Goal: Find specific page/section: Find specific page/section

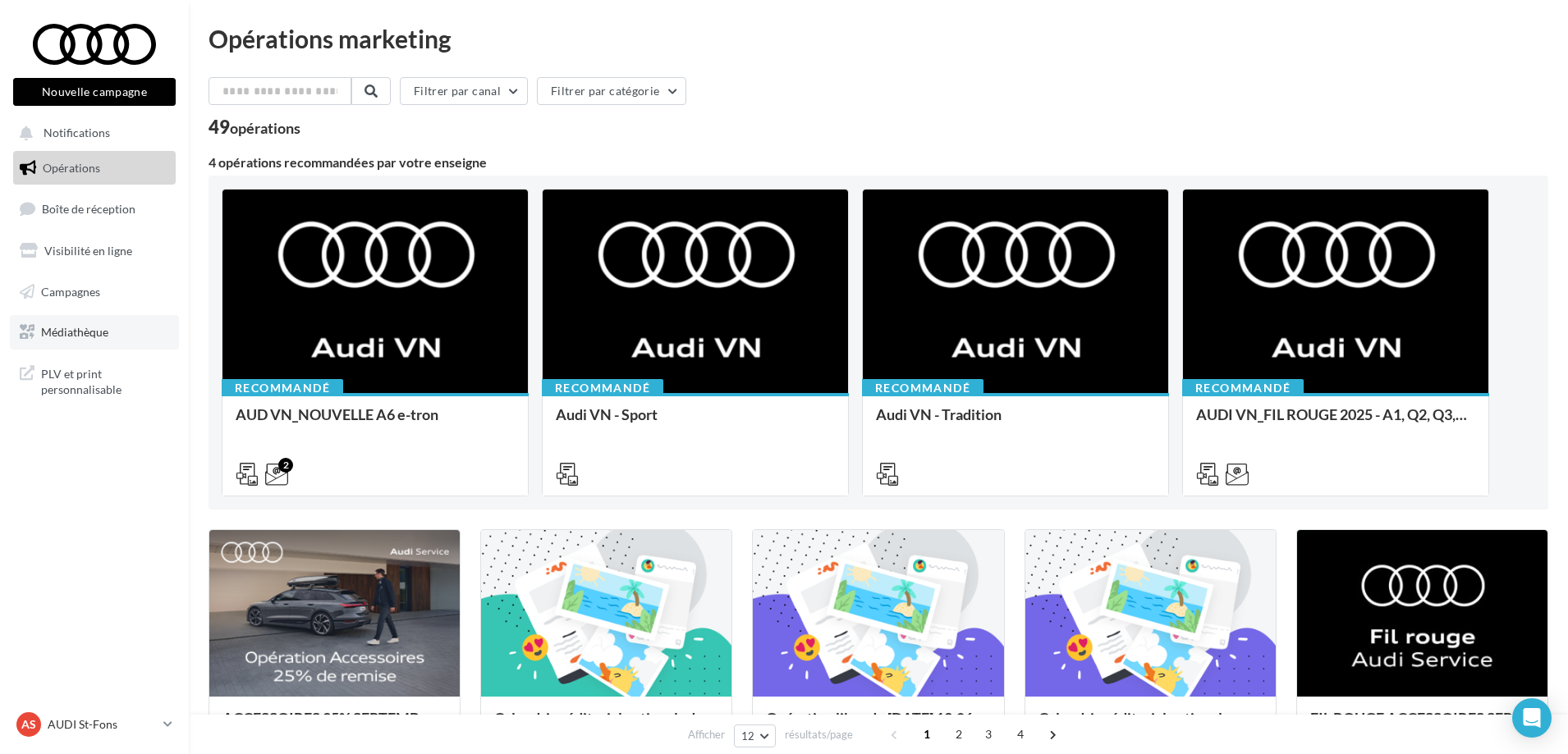
click at [82, 330] on span "Médiathèque" at bounding box center [75, 332] width 68 height 14
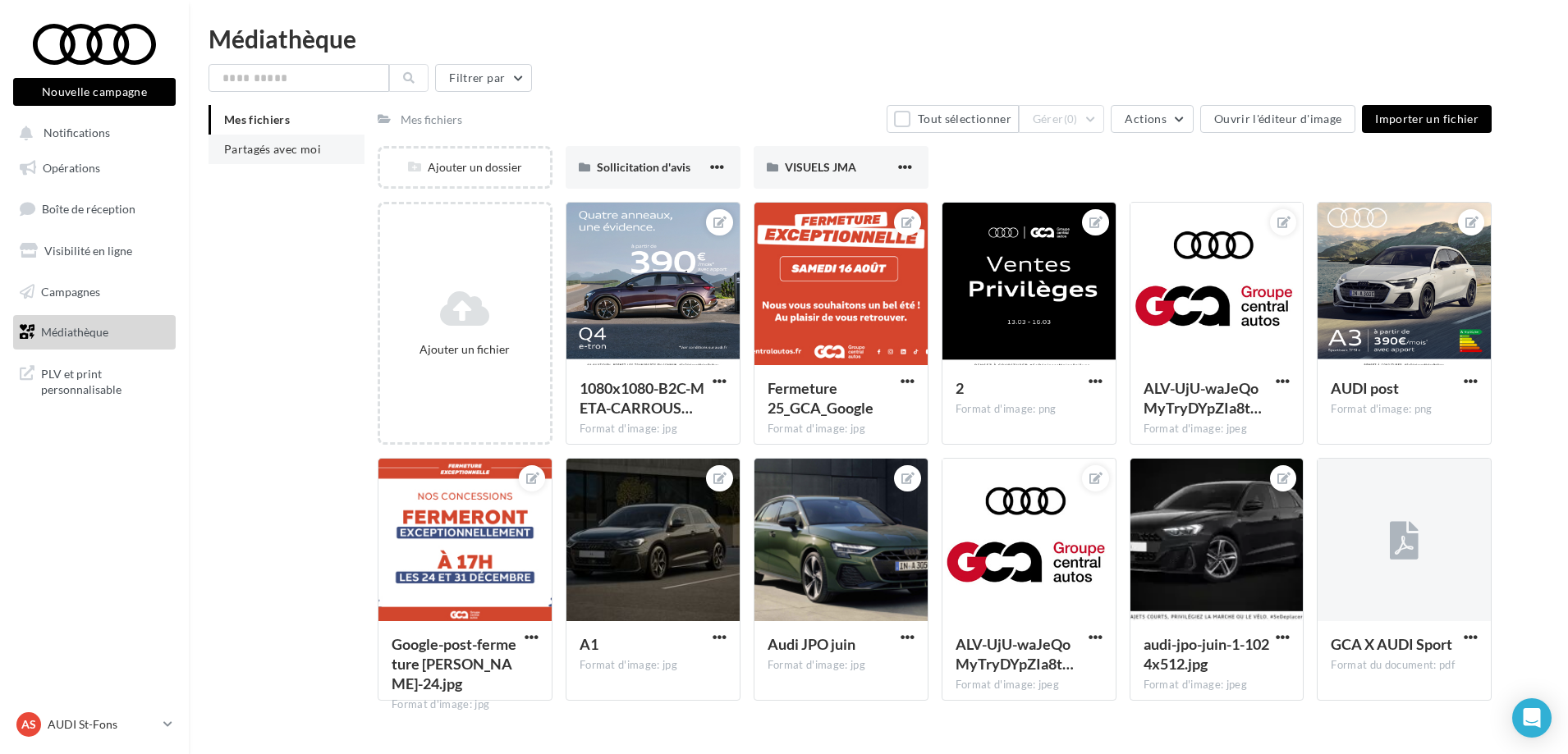
click at [315, 150] on span "Partagés avec moi" at bounding box center [273, 149] width 96 height 14
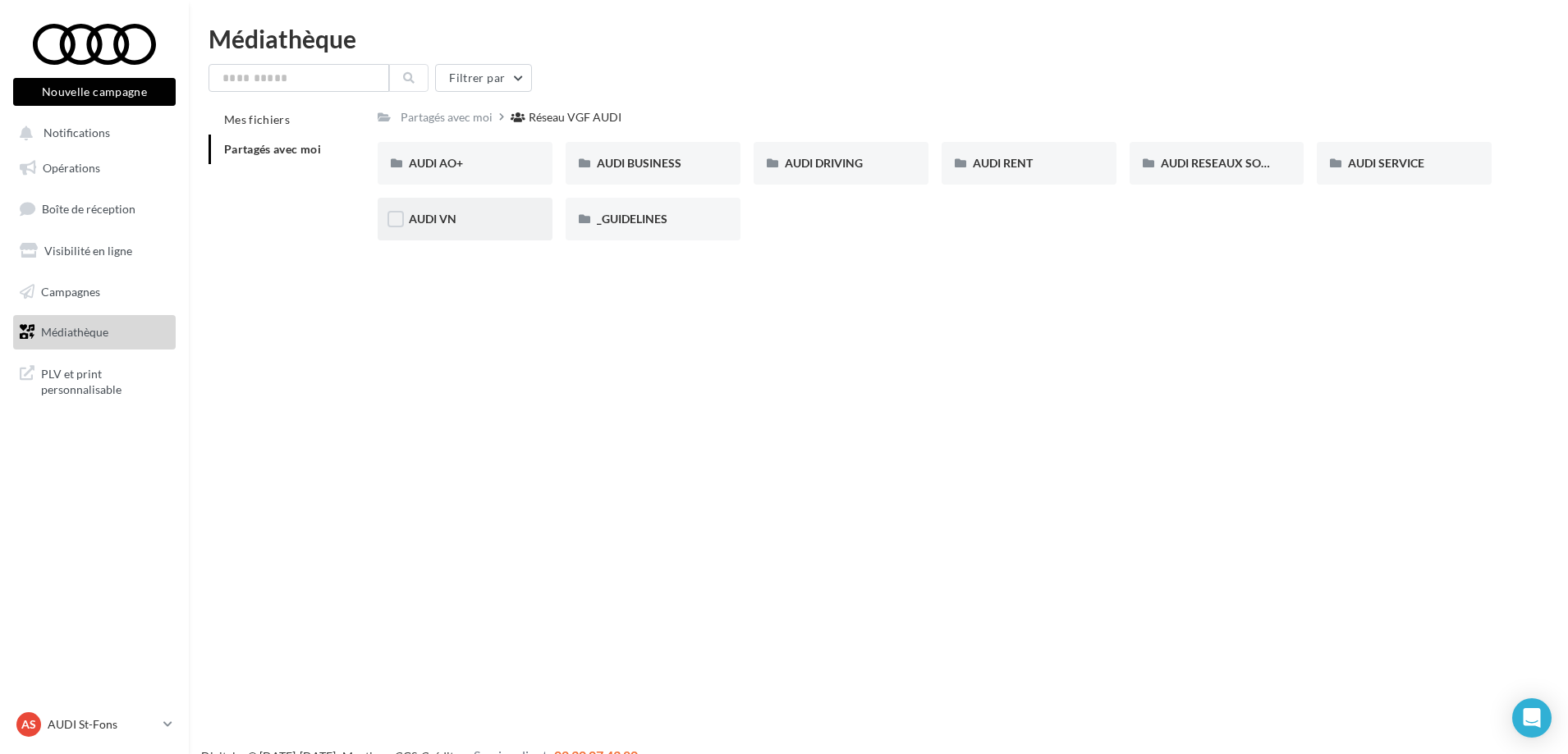
click at [489, 222] on div "AUDI VN" at bounding box center [465, 219] width 112 height 17
